Goal: Find contact information: Find contact information

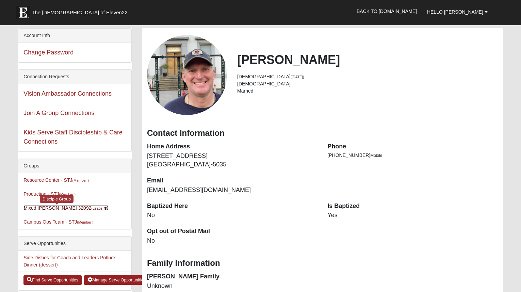
click at [40, 208] on link "Mixed [PERSON_NAME] 32092 (Leader )" at bounding box center [65, 207] width 85 height 5
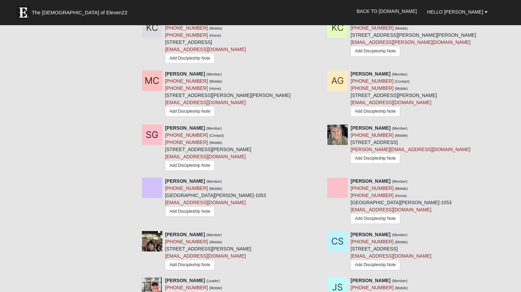
scroll to position [344, 0]
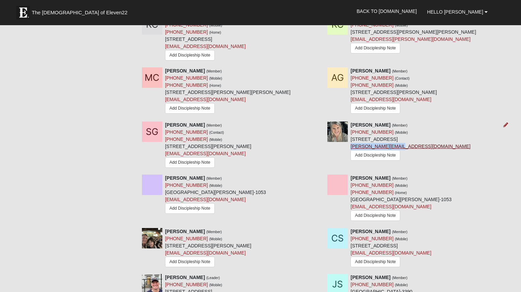
drag, startPoint x: 408, startPoint y: 146, endPoint x: 351, endPoint y: 146, distance: 56.8
click at [351, 146] on div "Dawn Oder (Member) (904) 687-9484 (Mobile) 187 E Positano Ave Saint Augustine, …" at bounding box center [411, 142] width 120 height 42
copy link "dawn.oder@yahoo.com"
